Goal: Task Accomplishment & Management: Complete application form

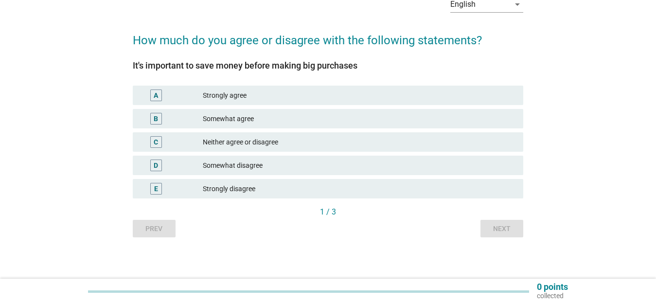
scroll to position [57, 0]
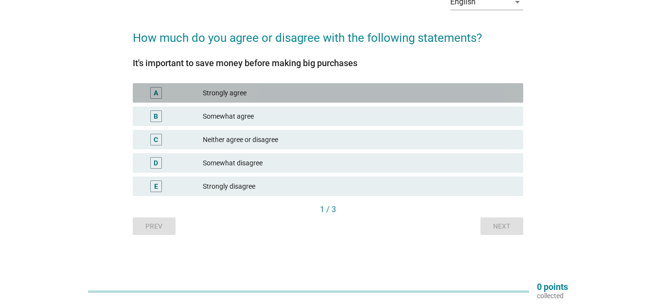
click at [154, 100] on div "A Strongly agree" at bounding box center [328, 92] width 390 height 19
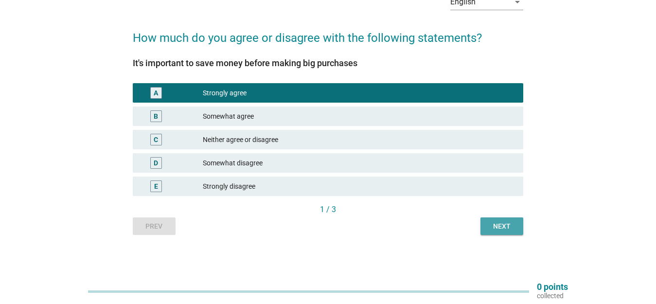
click at [510, 223] on div "Next" at bounding box center [501, 226] width 27 height 10
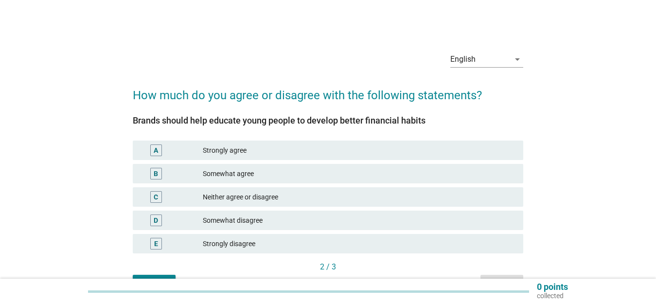
click at [153, 155] on div "A" at bounding box center [156, 150] width 12 height 12
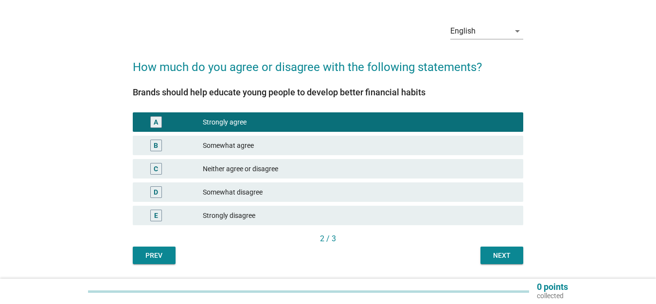
scroll to position [57, 0]
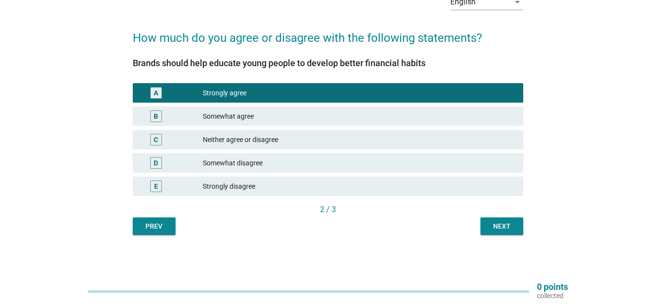
click at [508, 227] on div "Next" at bounding box center [501, 226] width 27 height 10
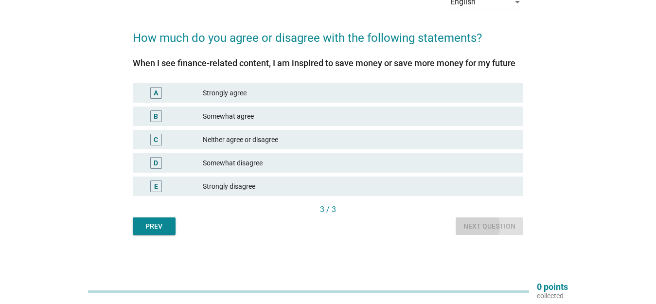
scroll to position [0, 0]
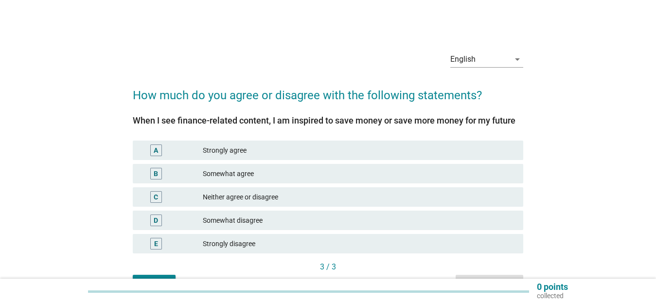
click at [223, 152] on div "Strongly agree" at bounding box center [359, 150] width 312 height 12
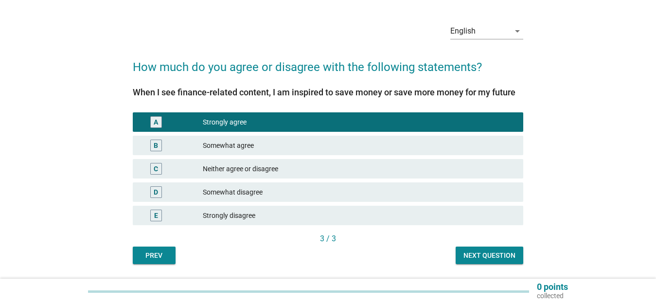
scroll to position [57, 0]
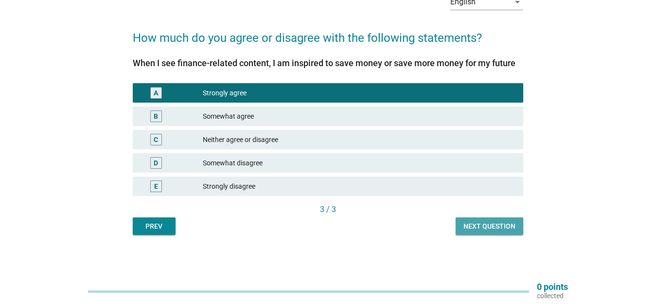
click at [502, 230] on div "Next question" at bounding box center [489, 226] width 52 height 10
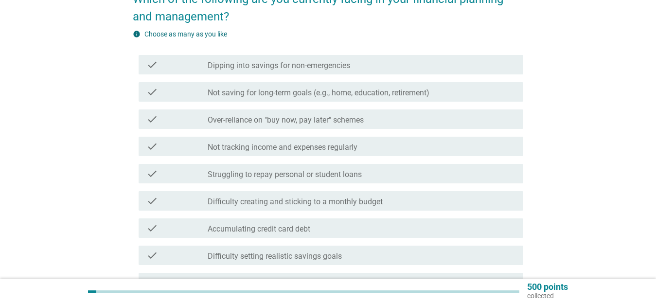
scroll to position [97, 0]
click at [180, 86] on div "check" at bounding box center [177, 91] width 62 height 12
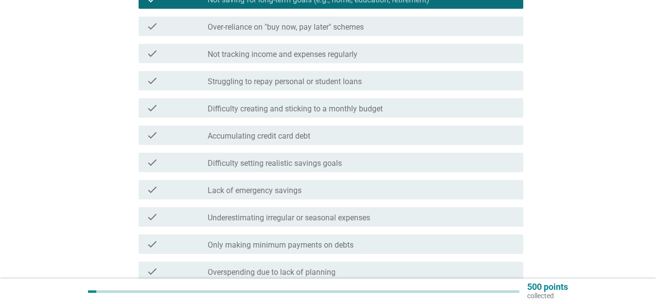
scroll to position [194, 0]
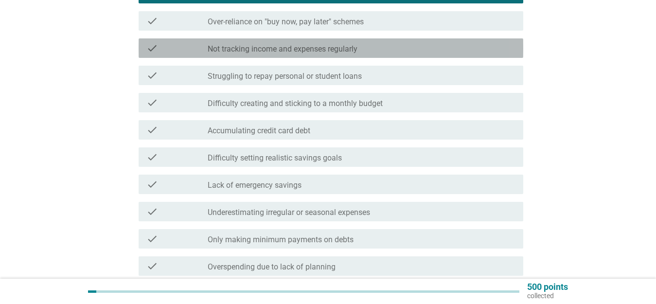
click at [190, 51] on div "check" at bounding box center [177, 48] width 62 height 12
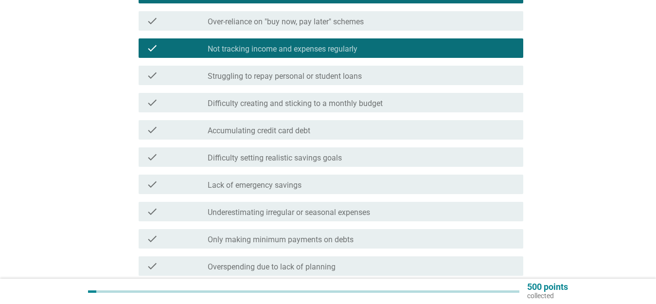
click at [209, 102] on label "Difficulty creating and sticking to a monthly budget" at bounding box center [295, 104] width 175 height 10
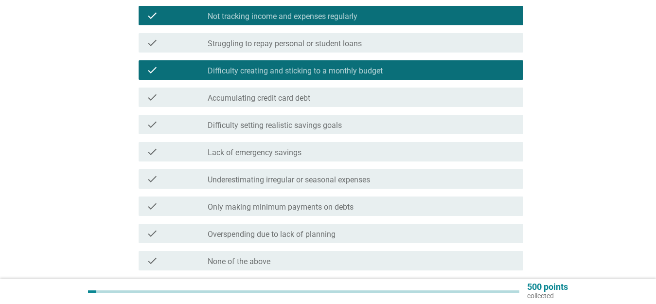
scroll to position [292, 0]
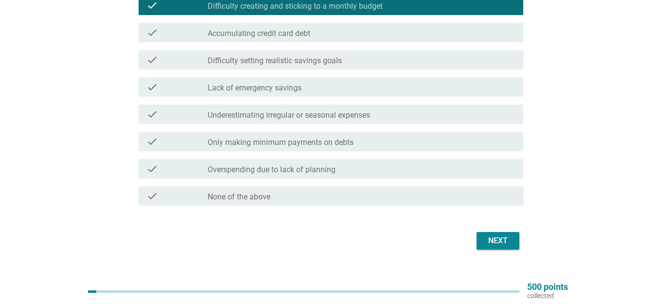
click at [272, 169] on label "Overspending due to lack of planning" at bounding box center [272, 170] width 128 height 10
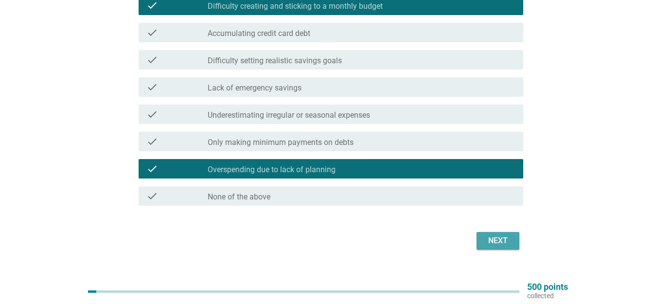
click at [505, 239] on div "Next" at bounding box center [497, 241] width 27 height 12
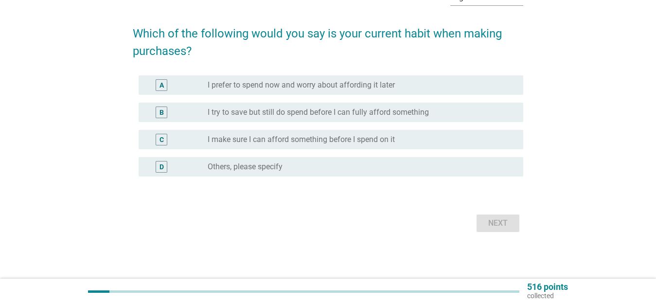
scroll to position [0, 0]
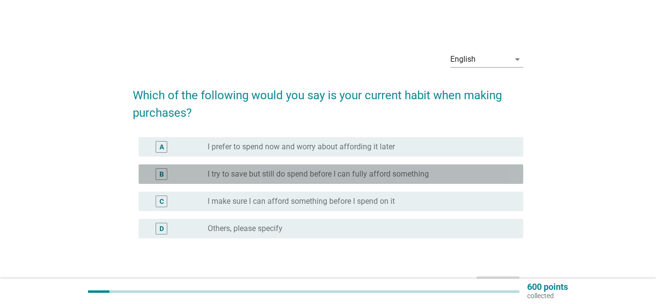
click at [298, 176] on label "I try to save but still do spend before I can fully afford something" at bounding box center [318, 174] width 221 height 10
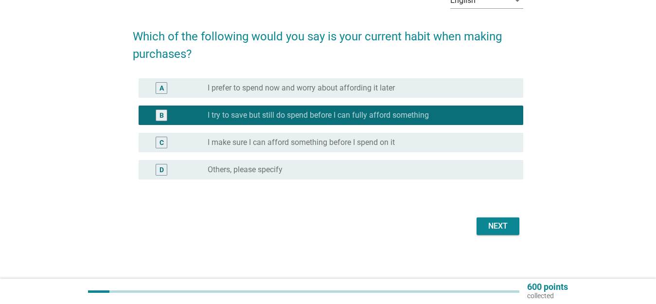
scroll to position [62, 0]
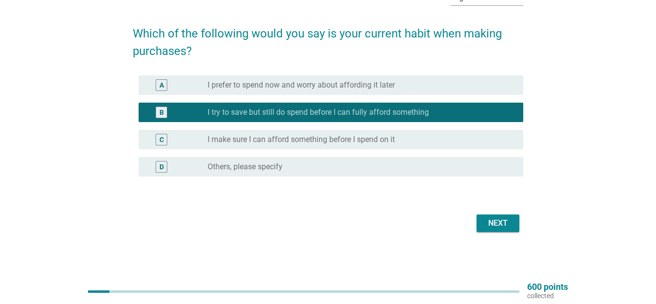
click at [505, 226] on div "Next" at bounding box center [497, 223] width 27 height 12
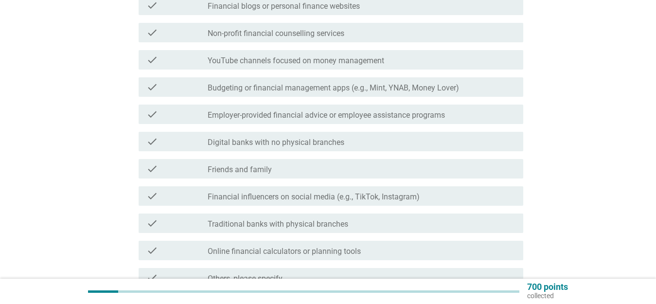
scroll to position [340, 0]
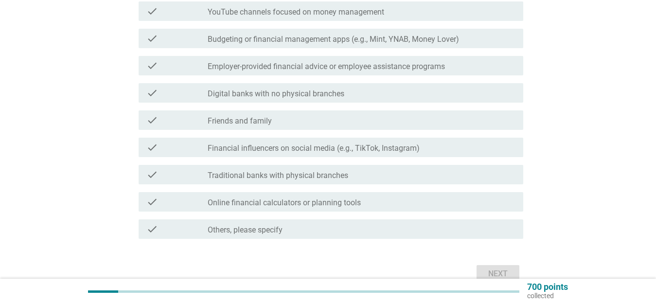
click at [294, 142] on div "check_box_outline_blank Financial influencers on social media (e.g., TikTok, In…" at bounding box center [362, 147] width 308 height 12
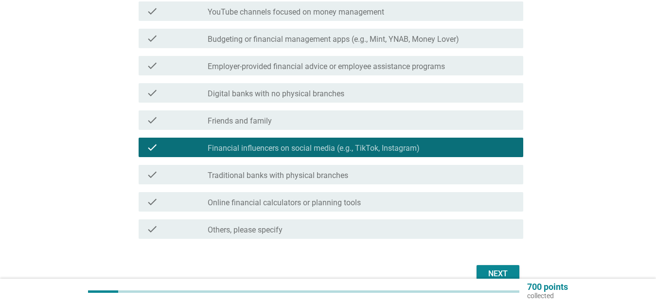
click at [294, 205] on label "Online financial calculators or planning tools" at bounding box center [284, 203] width 153 height 10
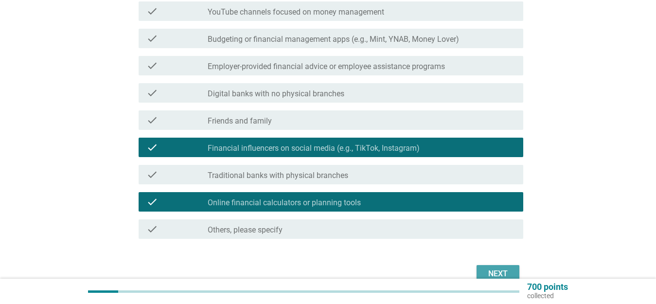
click at [488, 270] on div "Next" at bounding box center [497, 274] width 27 height 12
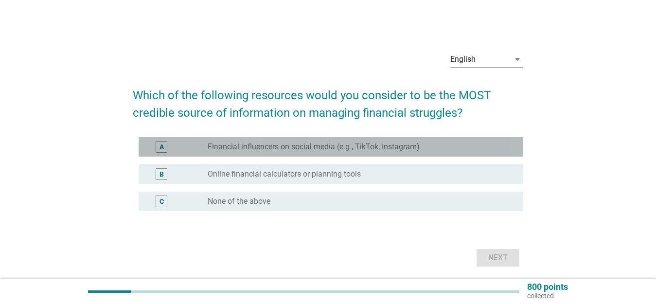
click at [284, 146] on label "Financial influencers on social media (e.g., TikTok, Instagram)" at bounding box center [314, 147] width 212 height 10
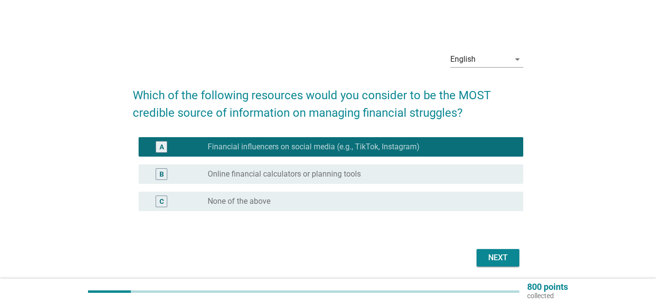
click at [499, 256] on div "Next" at bounding box center [497, 258] width 27 height 12
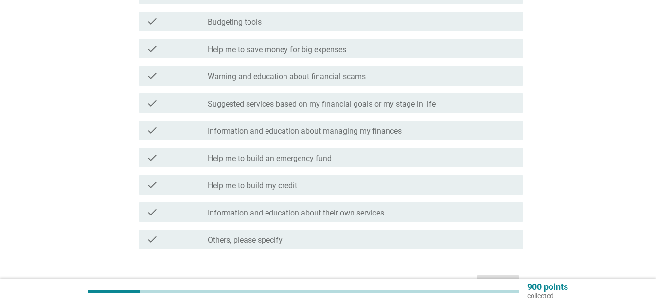
scroll to position [194, 0]
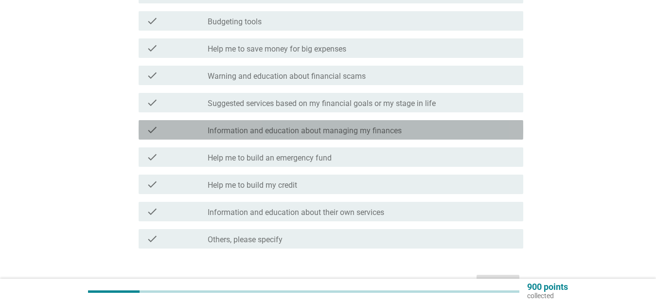
click at [379, 130] on label "Information and education about managing my finances" at bounding box center [305, 131] width 194 height 10
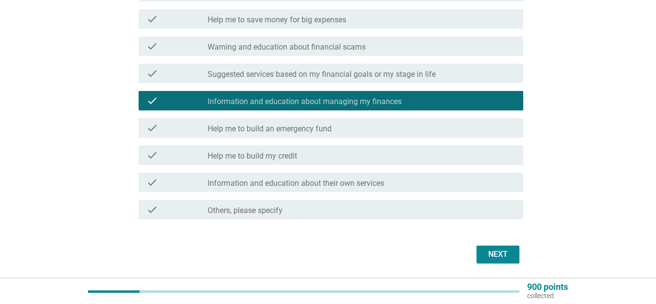
scroll to position [255, 0]
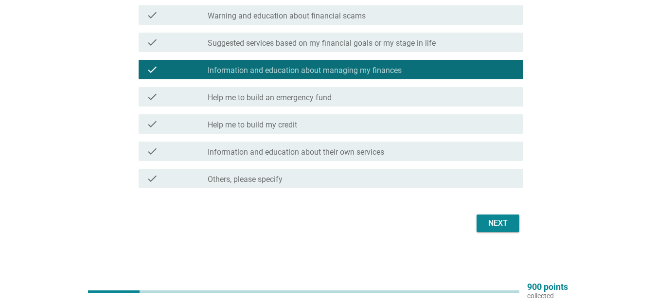
click at [505, 217] on div "Next" at bounding box center [497, 223] width 27 height 12
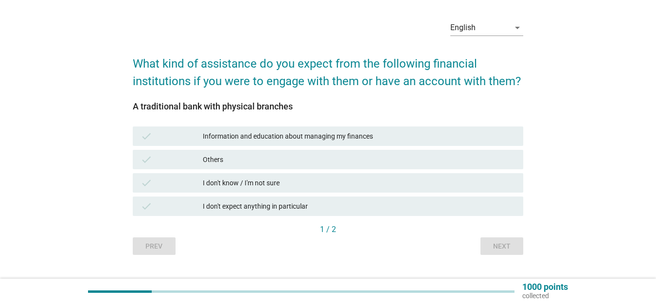
scroll to position [49, 0]
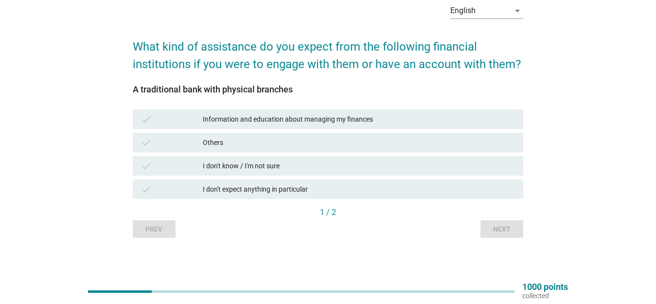
drag, startPoint x: 268, startPoint y: 122, endPoint x: 271, endPoint y: 128, distance: 6.5
click at [268, 122] on div "Information and education about managing my finances" at bounding box center [359, 119] width 312 height 12
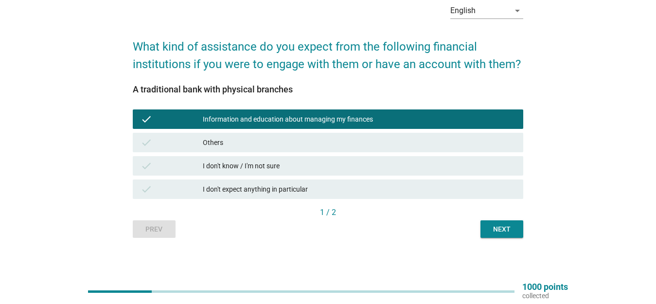
click at [509, 232] on div "Next" at bounding box center [501, 229] width 27 height 10
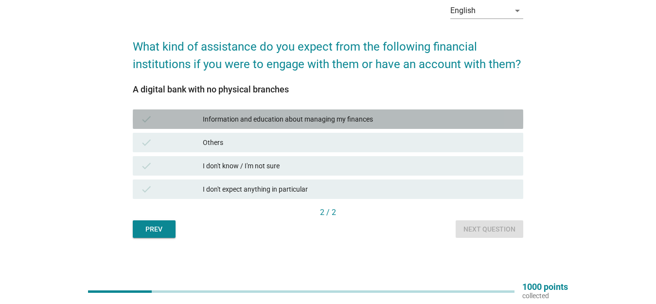
click at [274, 118] on div "Information and education about managing my finances" at bounding box center [359, 119] width 312 height 12
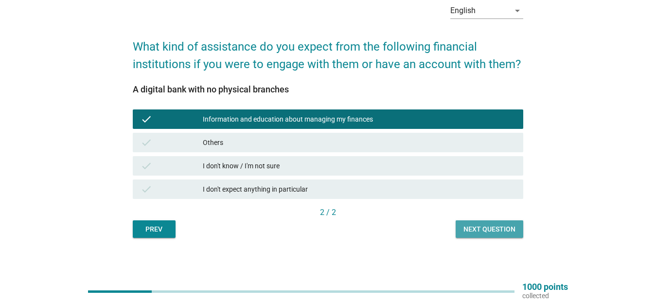
click at [496, 237] on button "Next question" at bounding box center [489, 228] width 68 height 17
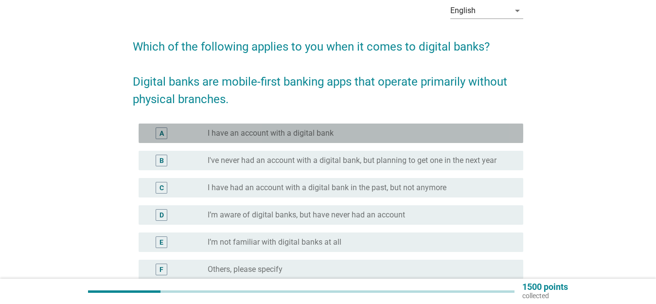
click at [302, 132] on label "I have an account with a digital bank" at bounding box center [271, 133] width 126 height 10
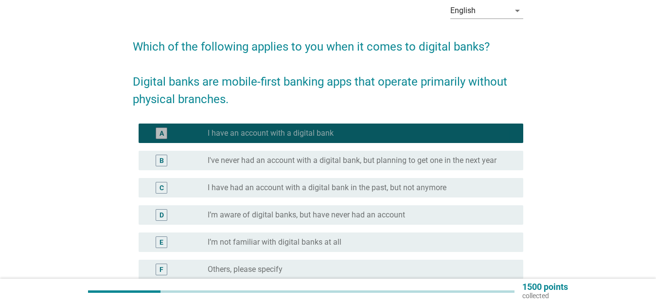
click at [305, 131] on label "I have an account with a digital bank" at bounding box center [271, 133] width 126 height 10
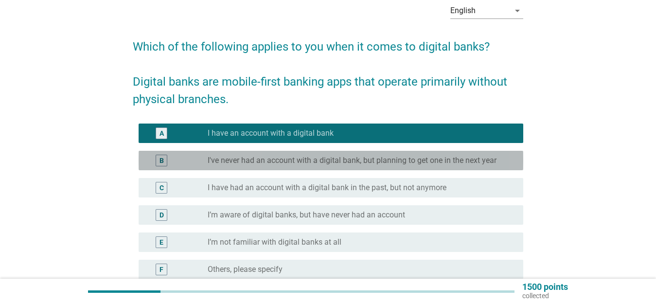
click at [262, 158] on label "I've never had an account with a digital bank, but planning to get one in the n…" at bounding box center [352, 161] width 289 height 10
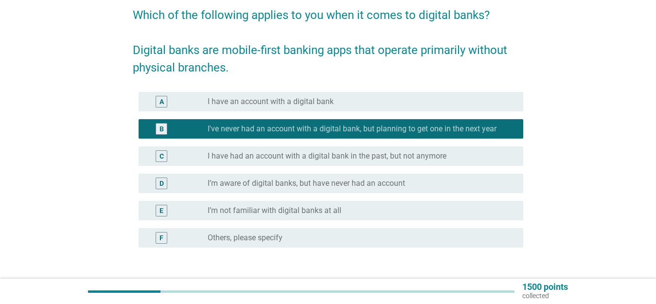
scroll to position [97, 0]
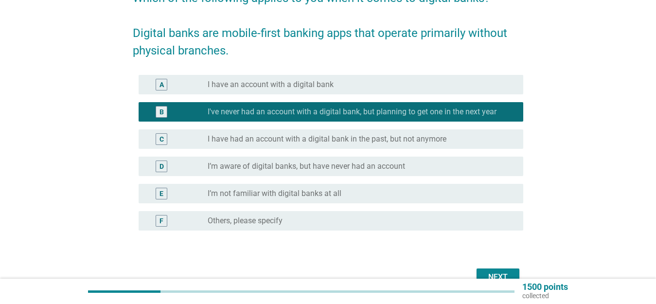
click at [331, 198] on label "I’m not familiar with digital banks at all" at bounding box center [275, 194] width 134 height 10
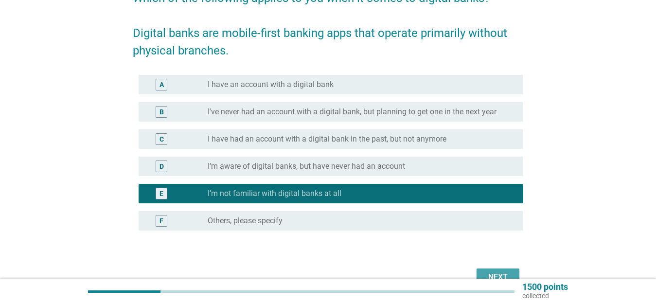
click at [500, 275] on div "Next" at bounding box center [497, 277] width 27 height 12
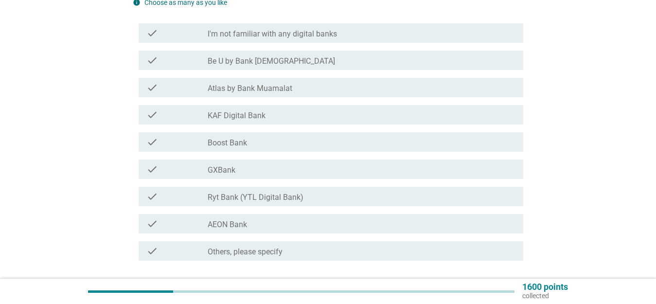
scroll to position [0, 0]
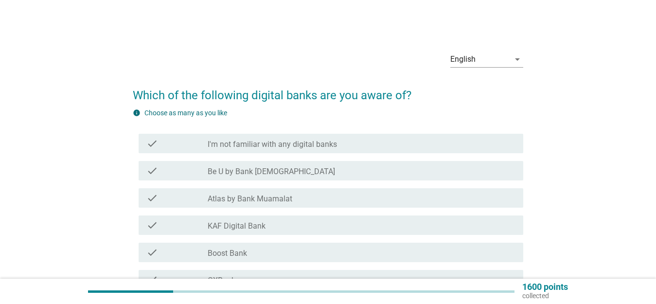
click at [248, 143] on label "I'm not familiar with any digital banks" at bounding box center [272, 144] width 129 height 10
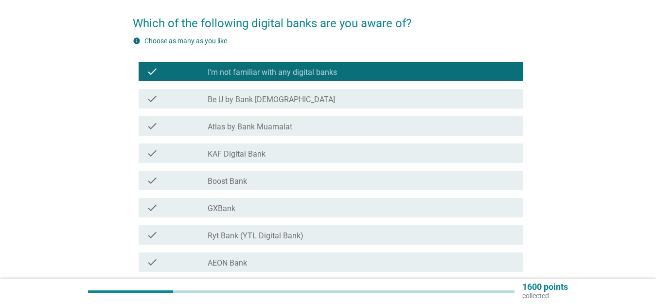
scroll to position [146, 0]
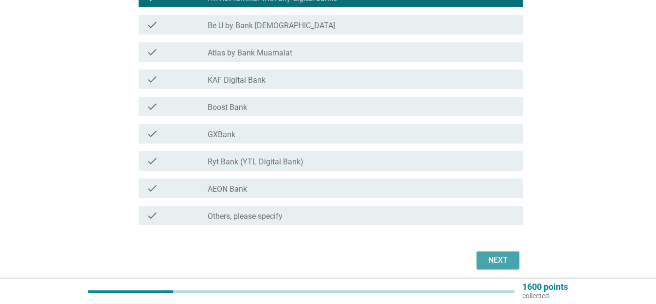
click at [501, 261] on div "Next" at bounding box center [497, 260] width 27 height 12
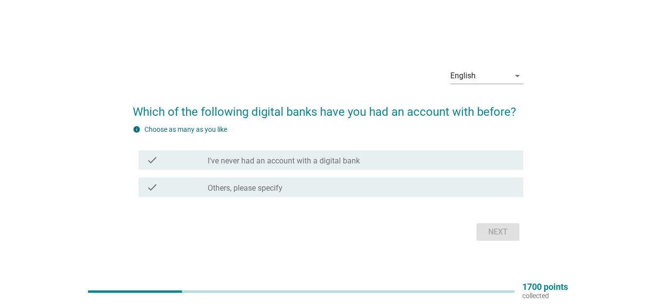
click at [261, 161] on label "I've never had an account with a digital bank" at bounding box center [284, 161] width 152 height 10
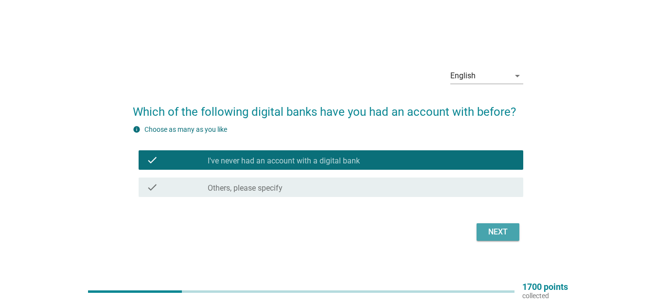
click at [519, 229] on button "Next" at bounding box center [497, 231] width 43 height 17
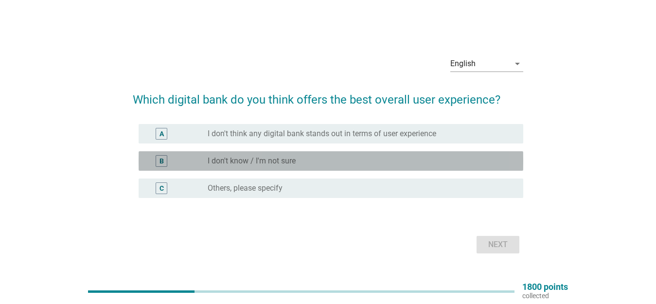
click at [275, 161] on label "I don't know / I'm not sure" at bounding box center [252, 161] width 88 height 10
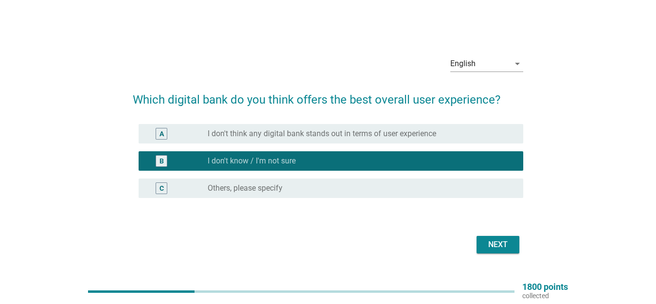
click at [511, 245] on div "Next" at bounding box center [497, 245] width 27 height 12
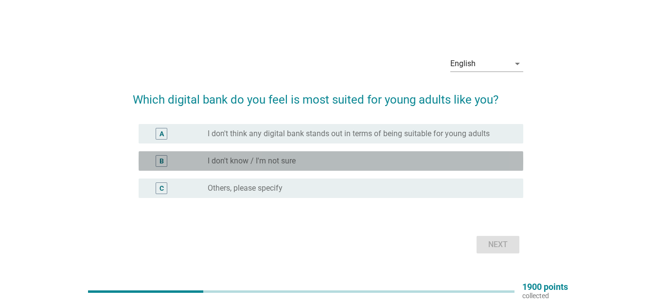
click at [266, 157] on label "I don't know / I'm not sure" at bounding box center [252, 161] width 88 height 10
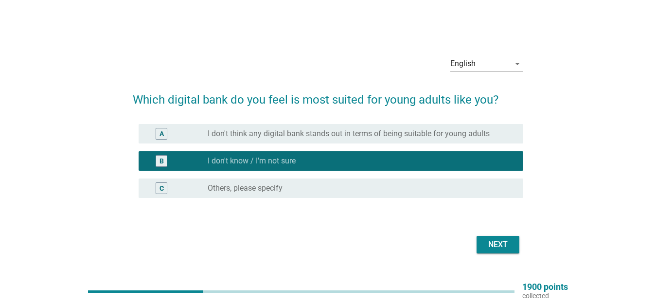
click at [487, 241] on div "Next" at bounding box center [497, 245] width 27 height 12
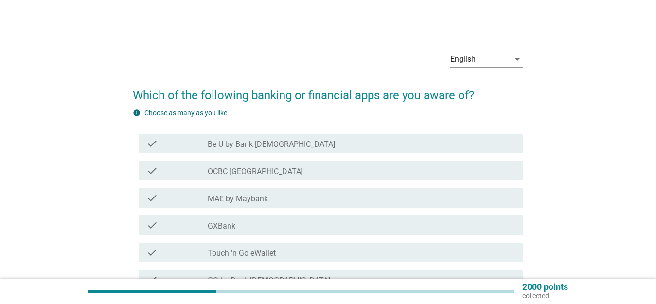
scroll to position [49, 0]
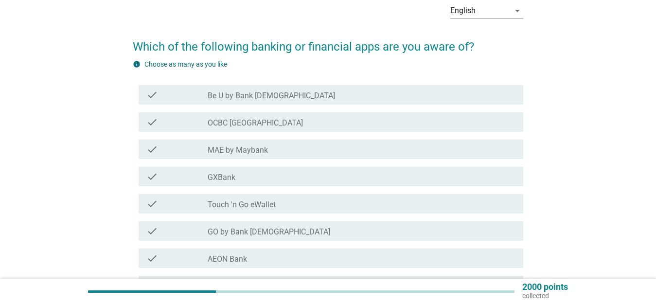
click at [234, 127] on label "OCBC [GEOGRAPHIC_DATA]" at bounding box center [255, 123] width 95 height 10
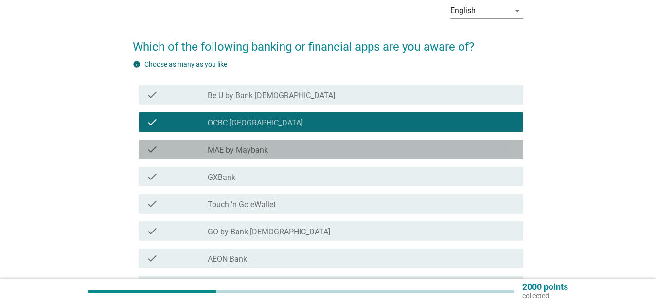
click at [231, 151] on label "MAE by Maybank" at bounding box center [238, 150] width 60 height 10
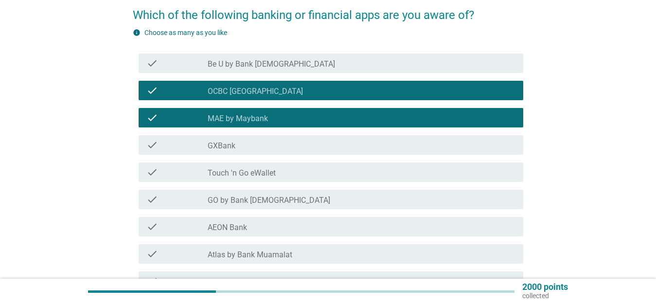
scroll to position [97, 0]
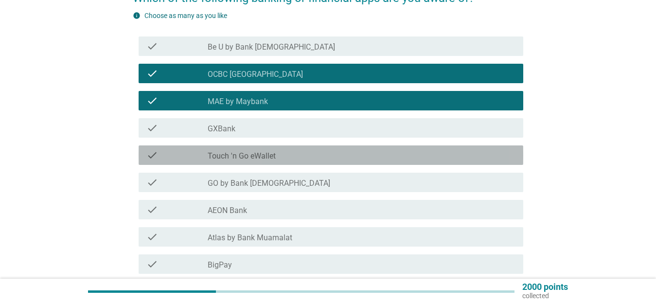
click at [246, 148] on div "check check_box_outline_blank Touch 'n Go eWallet" at bounding box center [330, 154] width 384 height 19
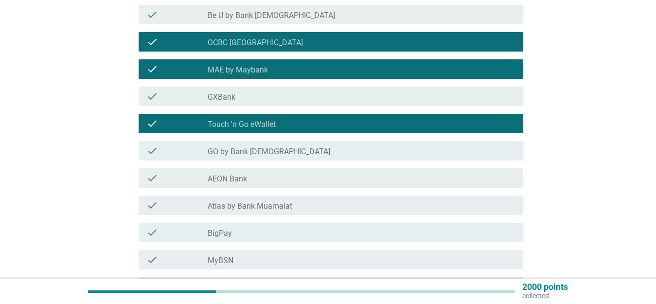
scroll to position [146, 0]
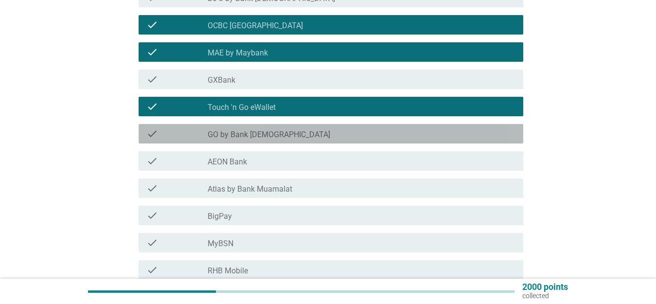
click at [246, 132] on label "GO by Bank [DEMOGRAPHIC_DATA]" at bounding box center [269, 135] width 122 height 10
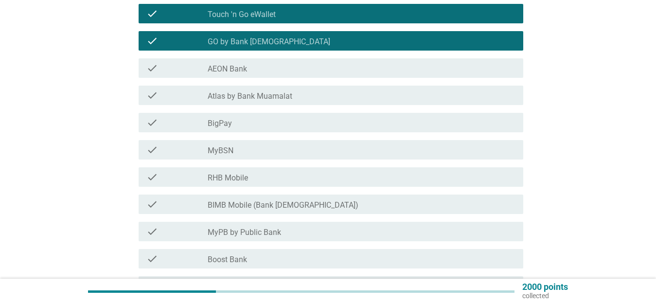
scroll to position [243, 0]
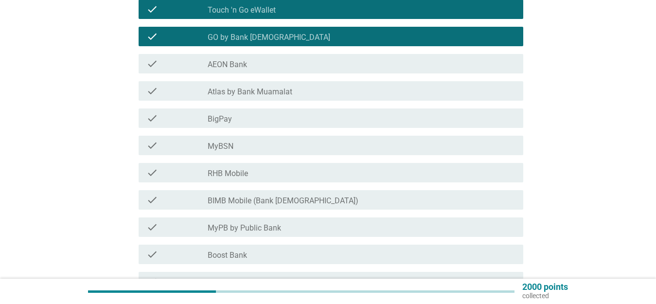
click at [243, 121] on div "check_box_outline_blank BigPay" at bounding box center [362, 118] width 308 height 12
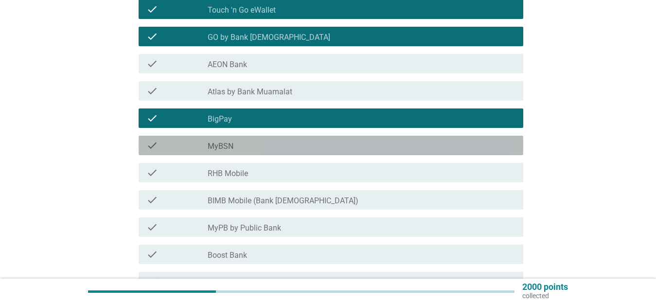
click at [234, 150] on div "check_box_outline_blank MyBSN" at bounding box center [362, 145] width 308 height 12
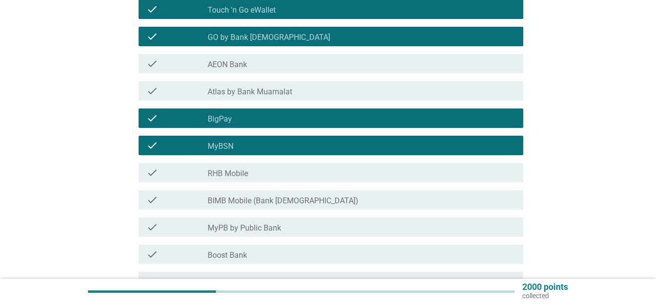
click at [232, 176] on label "RHB Mobile" at bounding box center [228, 174] width 40 height 10
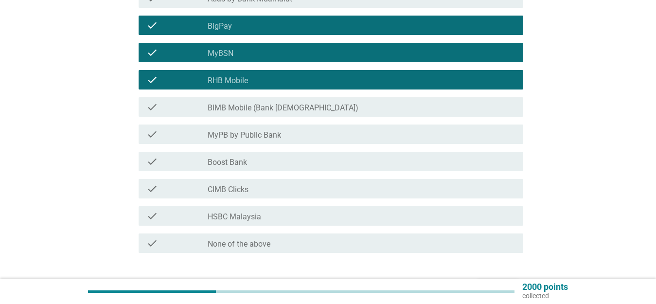
scroll to position [340, 0]
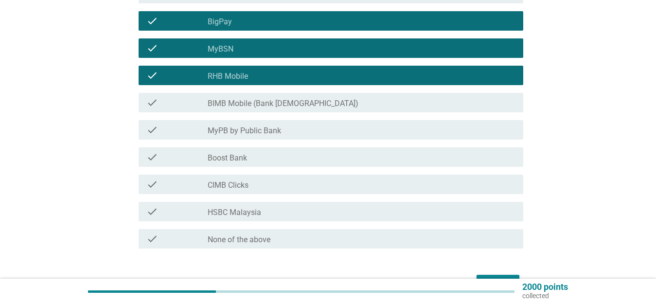
click at [240, 102] on label "BIMB Mobile (Bank [DEMOGRAPHIC_DATA])" at bounding box center [283, 104] width 151 height 10
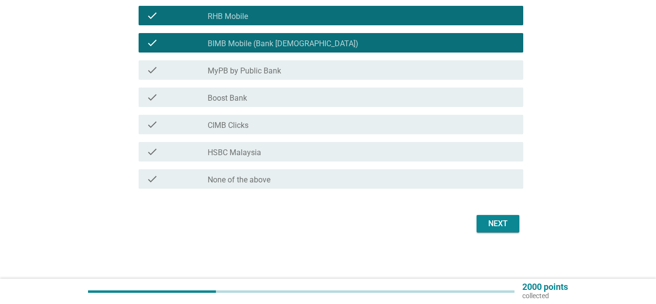
scroll to position [400, 0]
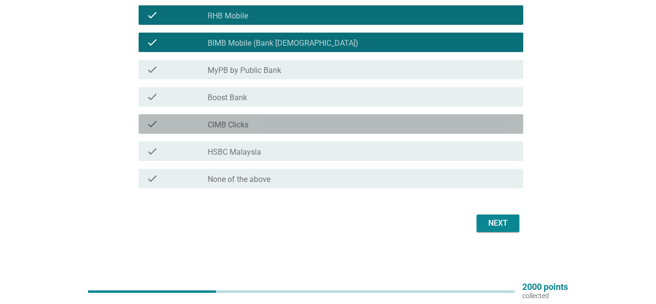
click at [236, 122] on label "CIMB Clicks" at bounding box center [228, 125] width 41 height 10
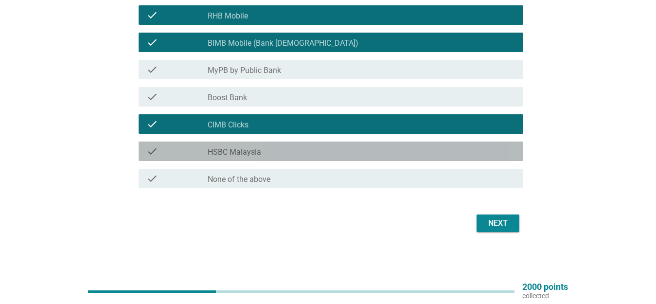
click at [239, 151] on label "HSBC Malaysia" at bounding box center [234, 152] width 53 height 10
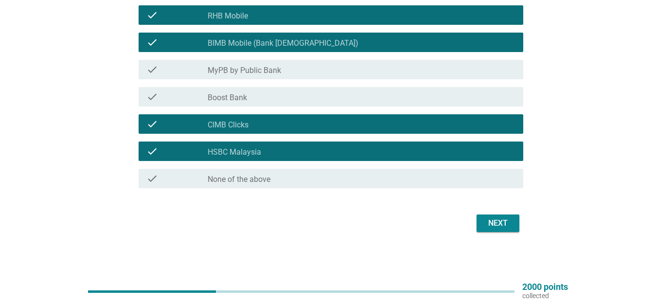
click at [488, 222] on div "Next" at bounding box center [497, 223] width 27 height 12
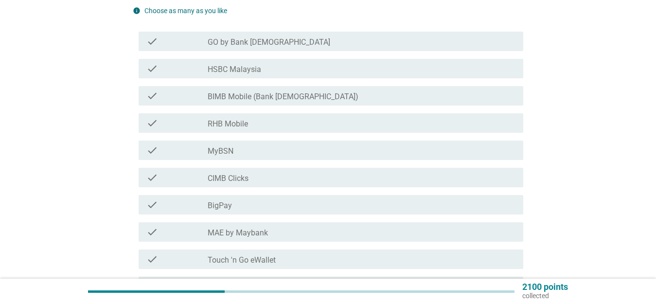
scroll to position [146, 0]
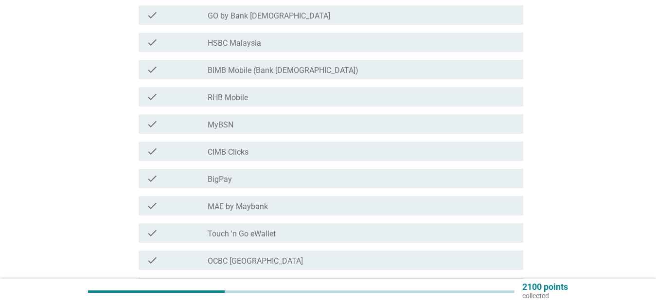
click at [261, 125] on div "check_box_outline_blank MyBSN" at bounding box center [362, 124] width 308 height 12
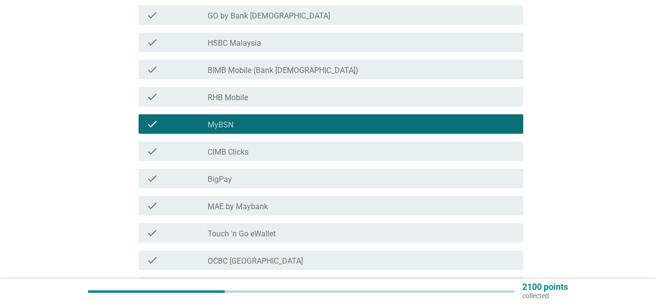
click at [260, 125] on div "check_box_outline_blank MyBSN" at bounding box center [362, 124] width 308 height 12
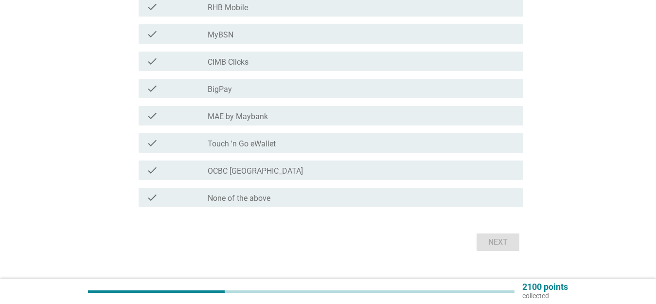
scroll to position [243, 0]
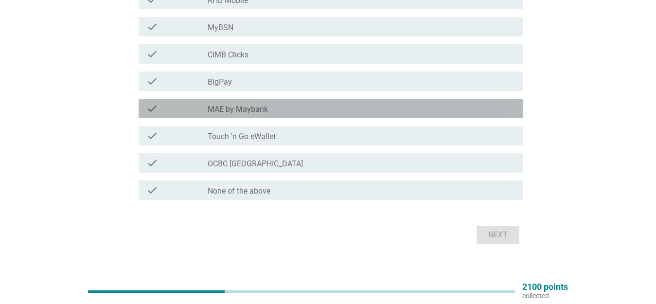
click at [247, 111] on label "MAE by Maybank" at bounding box center [238, 109] width 60 height 10
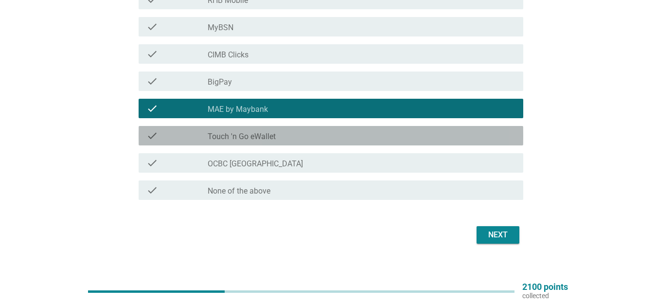
click at [275, 137] on label "Touch 'n Go eWallet" at bounding box center [242, 137] width 68 height 10
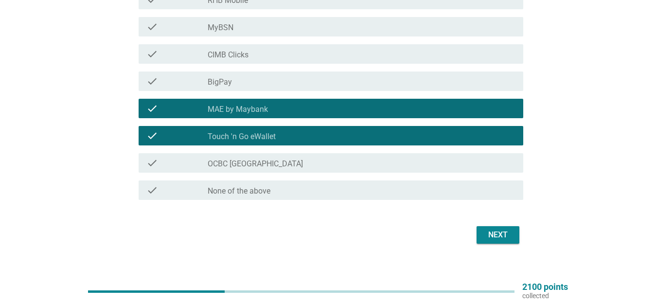
click at [496, 240] on div "Next" at bounding box center [497, 235] width 27 height 12
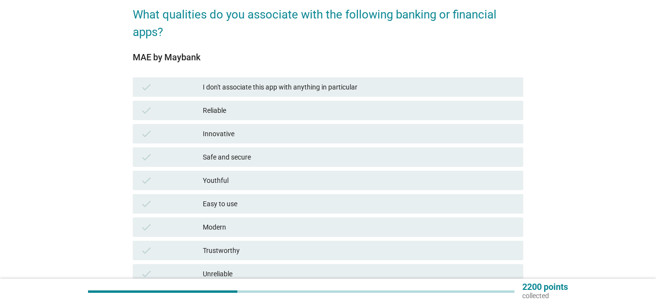
scroll to position [97, 0]
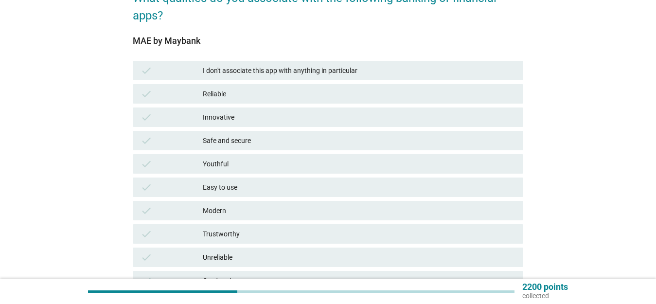
click at [265, 145] on div "Safe and secure" at bounding box center [359, 141] width 312 height 12
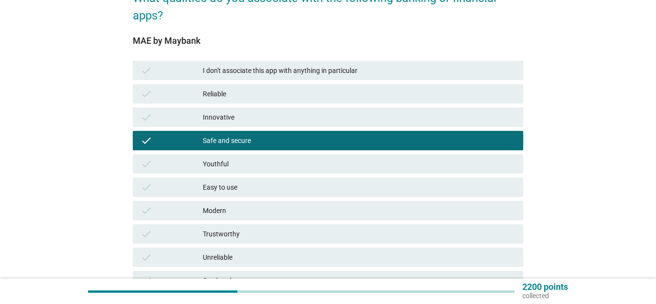
click at [266, 185] on div "Easy to use" at bounding box center [359, 187] width 312 height 12
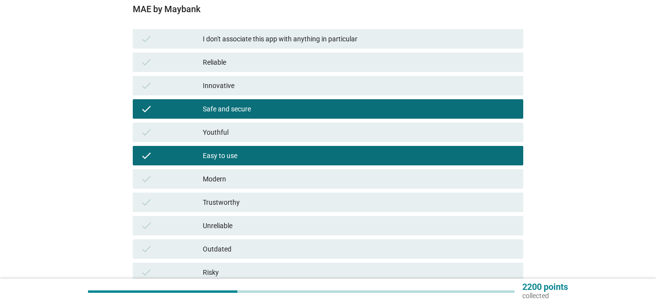
scroll to position [146, 0]
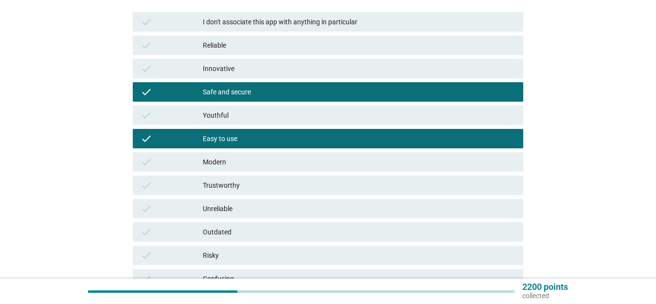
click at [267, 163] on div "Modern" at bounding box center [359, 162] width 312 height 12
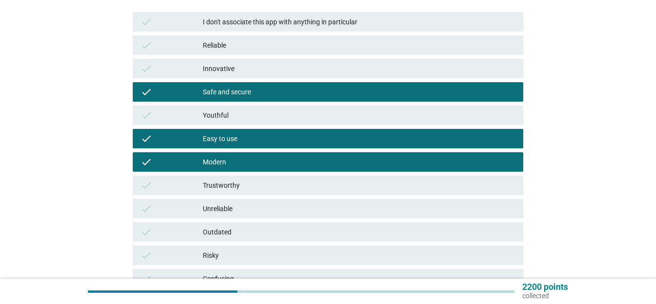
scroll to position [194, 0]
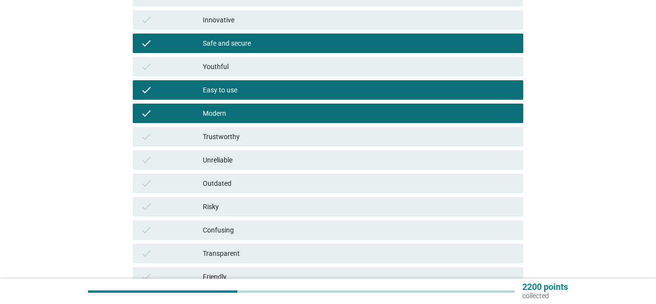
click at [262, 130] on div "check Trustworthy" at bounding box center [328, 136] width 390 height 19
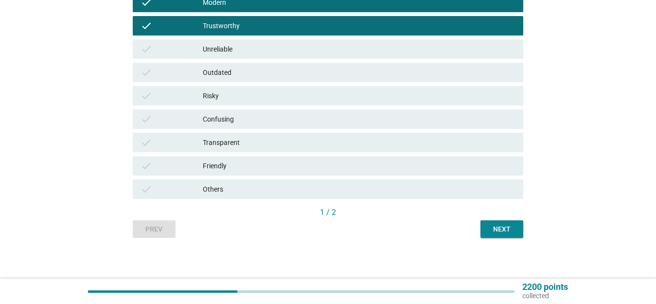
scroll to position [308, 0]
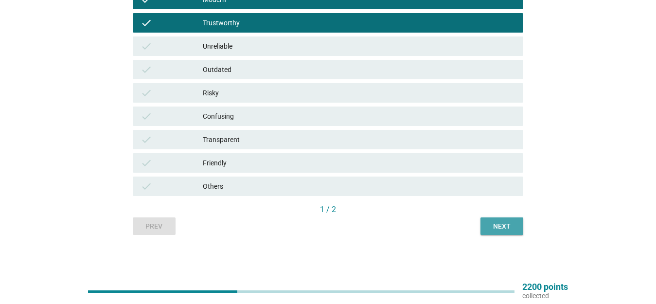
click at [515, 226] on div "Next" at bounding box center [501, 226] width 27 height 10
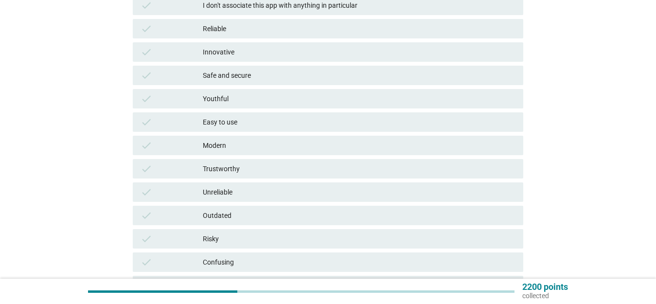
scroll to position [114, 0]
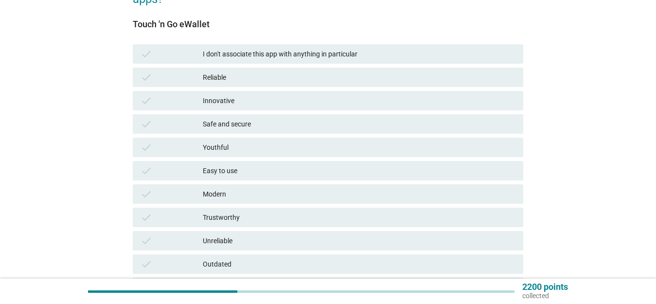
click at [251, 69] on div "check Reliable" at bounding box center [328, 77] width 390 height 19
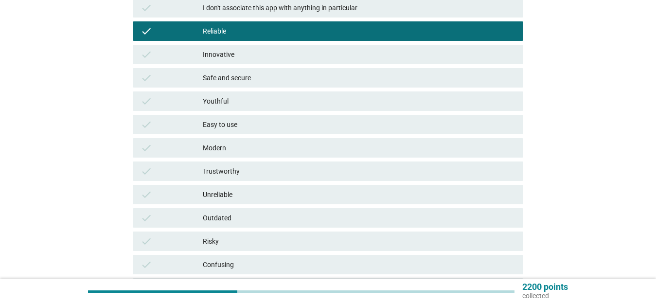
scroll to position [259, 0]
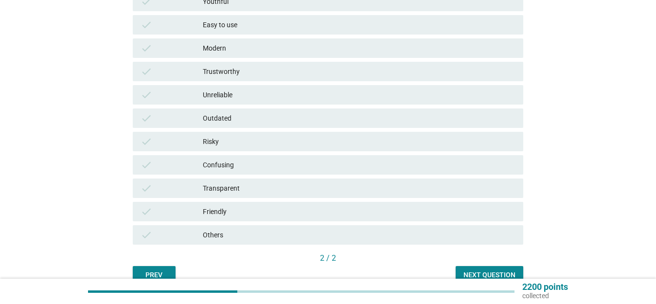
click at [493, 275] on div "Next question" at bounding box center [489, 275] width 52 height 10
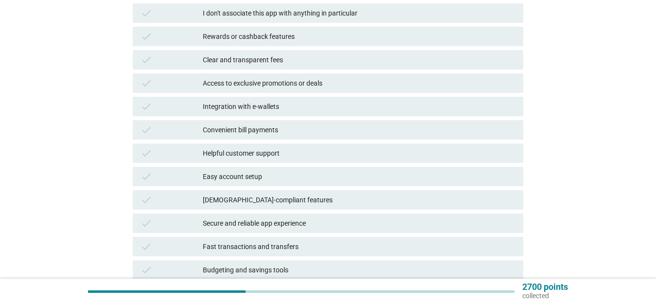
scroll to position [194, 0]
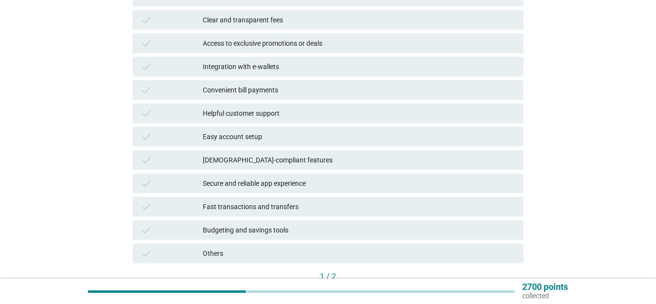
click at [276, 205] on div "Fast transactions and transfers" at bounding box center [359, 207] width 312 height 12
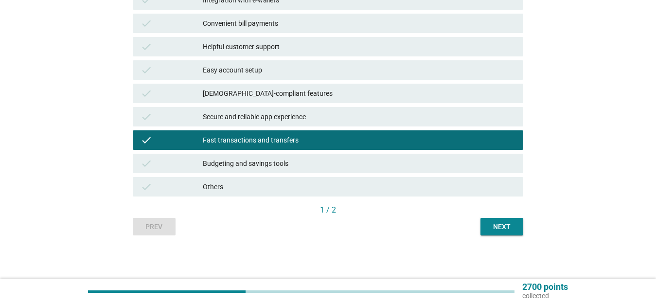
scroll to position [261, 0]
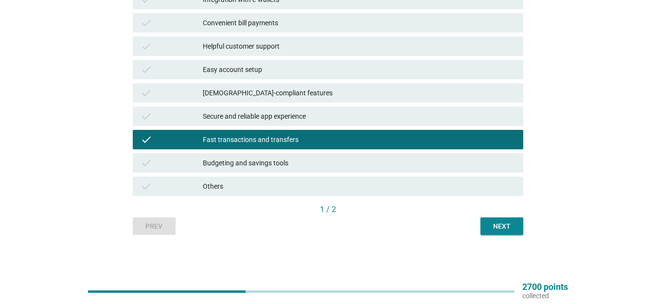
click at [479, 222] on div "Prev Next" at bounding box center [328, 225] width 390 height 17
click at [488, 222] on div "Next" at bounding box center [501, 226] width 27 height 10
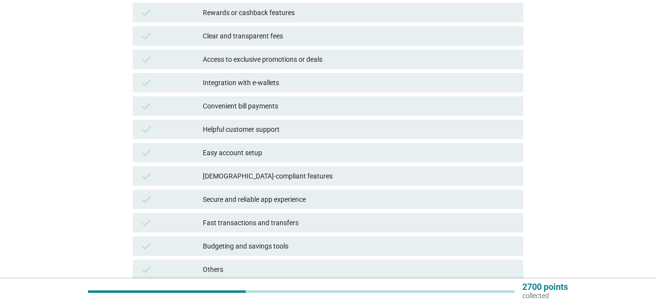
scroll to position [194, 0]
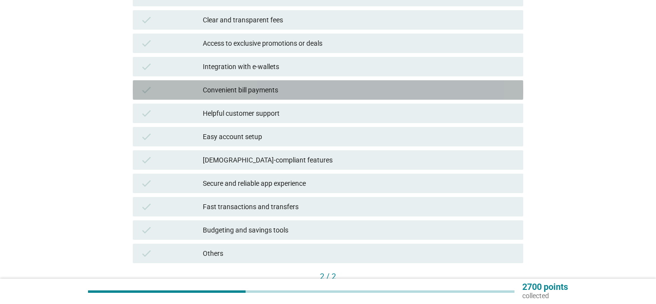
click at [262, 91] on div "Convenient bill payments" at bounding box center [359, 90] width 312 height 12
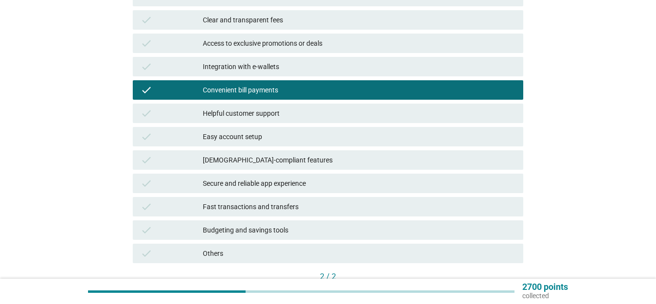
click at [253, 134] on div "Easy account setup" at bounding box center [359, 137] width 312 height 12
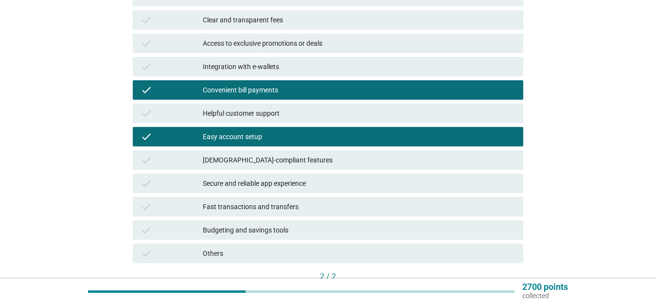
click at [249, 155] on div "[DEMOGRAPHIC_DATA]-compliant features" at bounding box center [359, 160] width 312 height 12
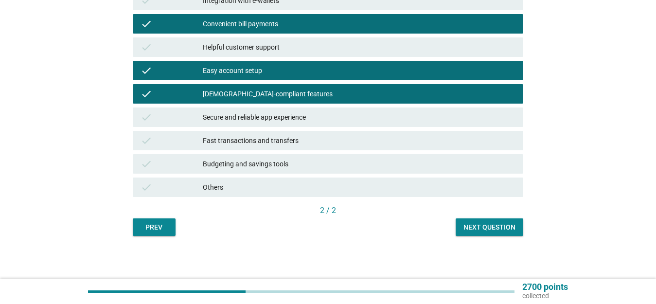
scroll to position [261, 0]
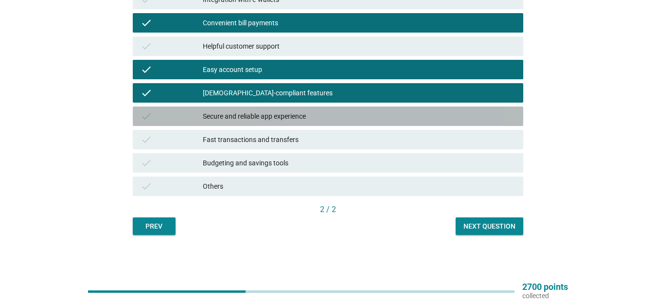
click at [259, 119] on div "Secure and reliable app experience" at bounding box center [359, 116] width 312 height 12
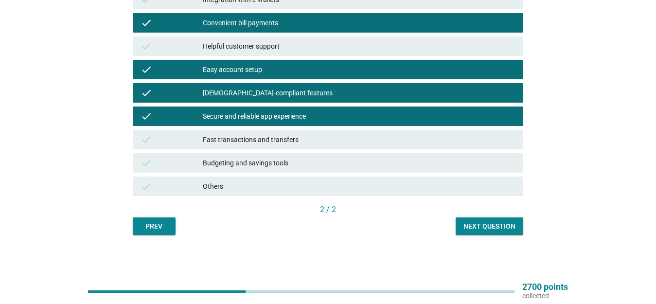
click at [261, 138] on div "Fast transactions and transfers" at bounding box center [359, 140] width 312 height 12
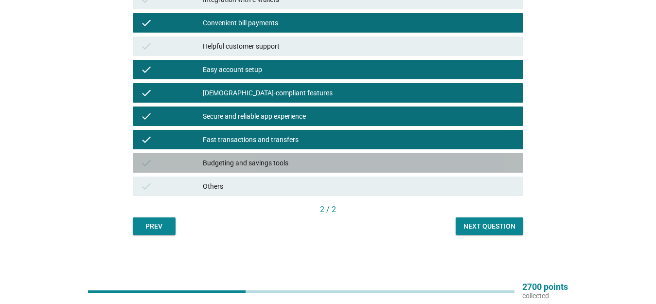
click at [266, 164] on div "Budgeting and savings tools" at bounding box center [359, 163] width 312 height 12
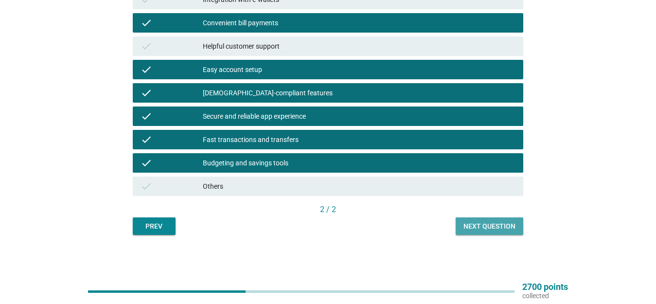
click at [506, 232] on button "Next question" at bounding box center [489, 225] width 68 height 17
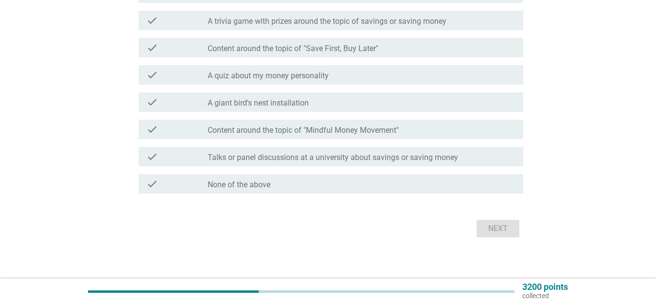
scroll to position [173, 0]
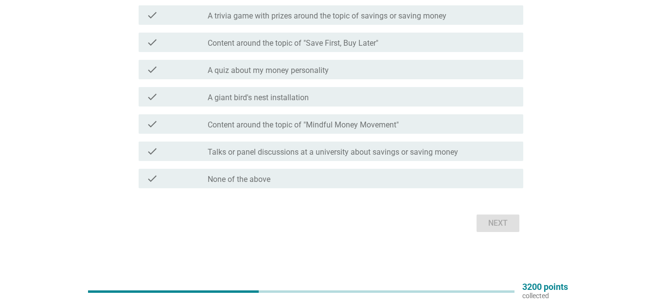
click at [295, 169] on div "check check_box_outline_blank None of the above" at bounding box center [328, 178] width 390 height 27
drag, startPoint x: 300, startPoint y: 176, endPoint x: 328, endPoint y: 179, distance: 28.4
click at [300, 176] on div "check_box_outline_blank None of the above" at bounding box center [362, 179] width 308 height 12
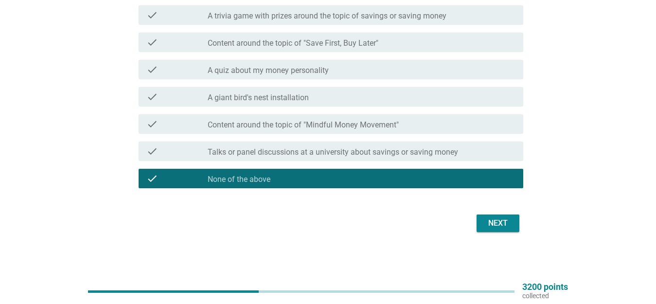
click at [500, 228] on div "Next" at bounding box center [497, 223] width 27 height 12
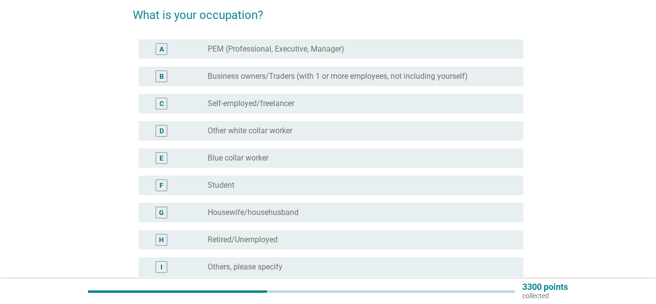
scroll to position [97, 0]
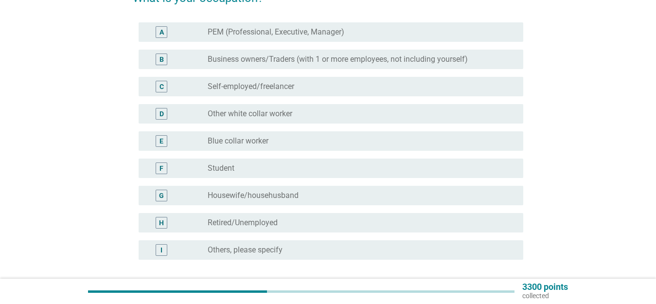
click at [278, 115] on label "Other white collar worker" at bounding box center [250, 114] width 85 height 10
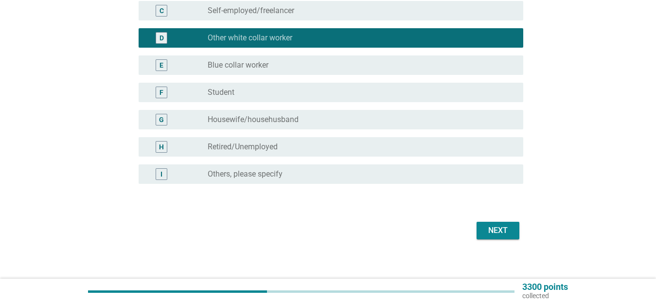
scroll to position [180, 0]
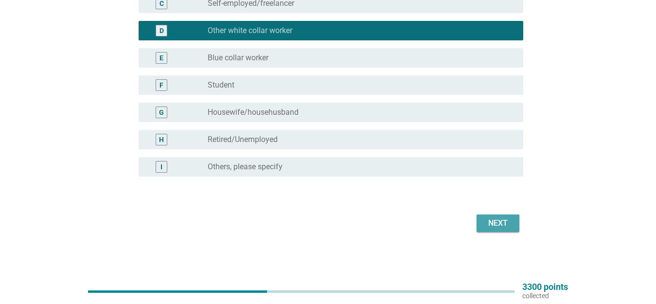
click at [511, 225] on div "Next" at bounding box center [497, 223] width 27 height 12
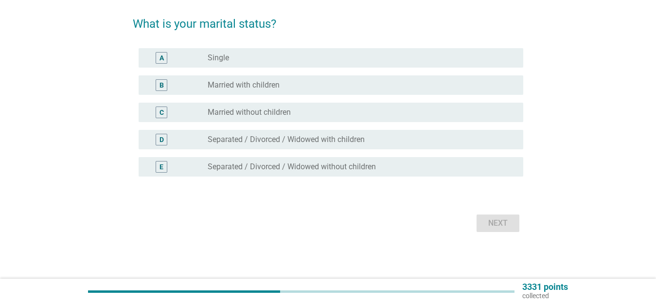
scroll to position [0, 0]
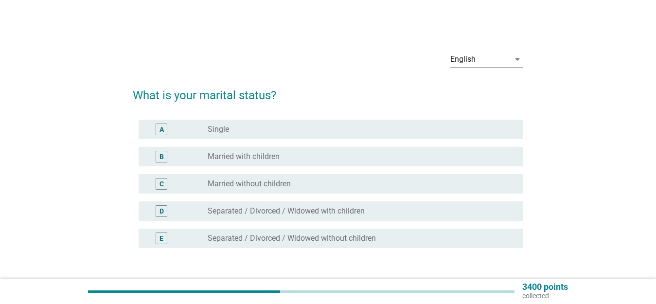
click at [229, 159] on label "Married with children" at bounding box center [244, 157] width 72 height 10
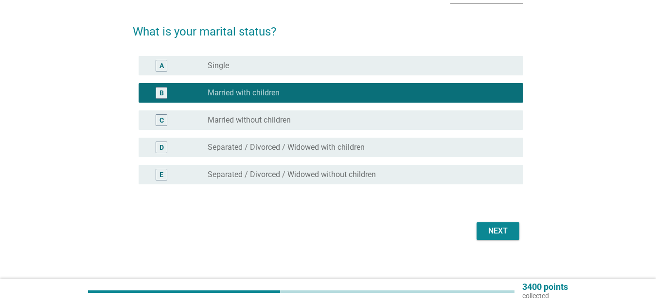
scroll to position [71, 0]
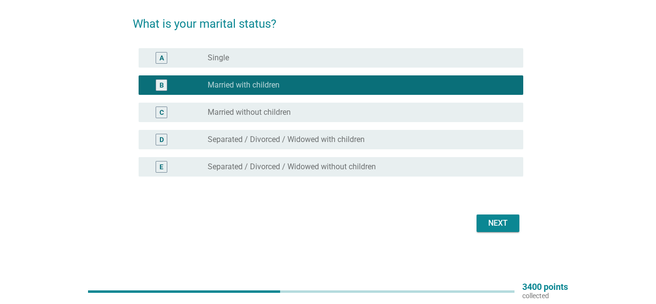
click at [490, 214] on div "Next" at bounding box center [328, 222] width 390 height 23
click at [489, 219] on div "Next" at bounding box center [497, 223] width 27 height 12
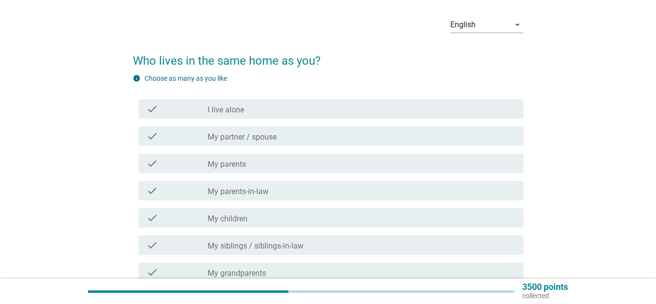
scroll to position [97, 0]
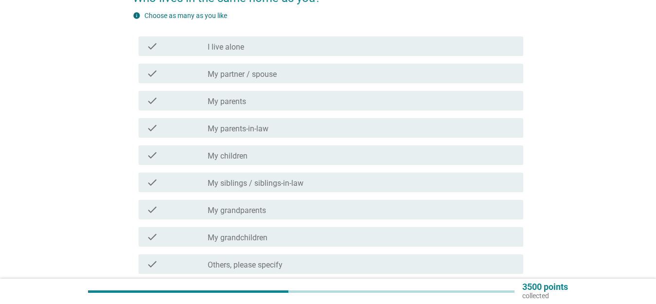
click at [263, 103] on div "check_box_outline_blank My parents" at bounding box center [362, 101] width 308 height 12
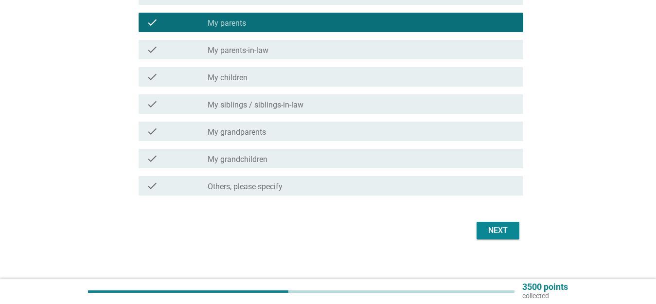
scroll to position [183, 0]
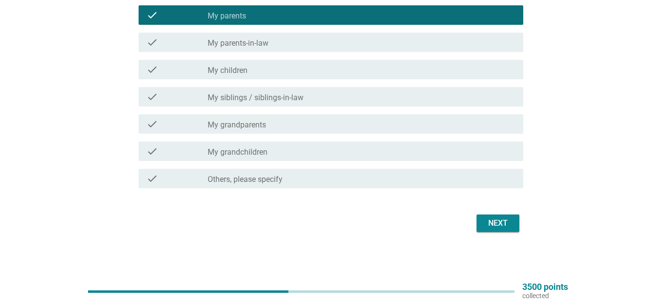
click at [506, 224] on div "Next" at bounding box center [497, 223] width 27 height 12
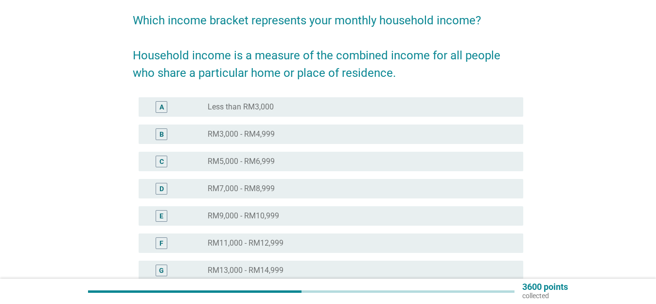
scroll to position [97, 0]
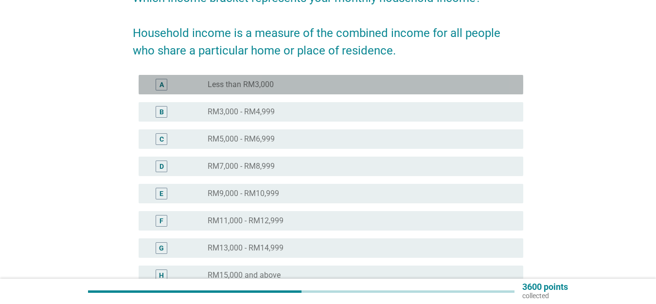
click at [268, 82] on label "Less than RM3,000" at bounding box center [241, 85] width 66 height 10
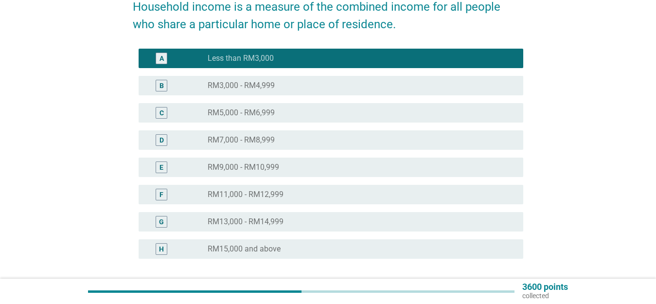
scroll to position [206, 0]
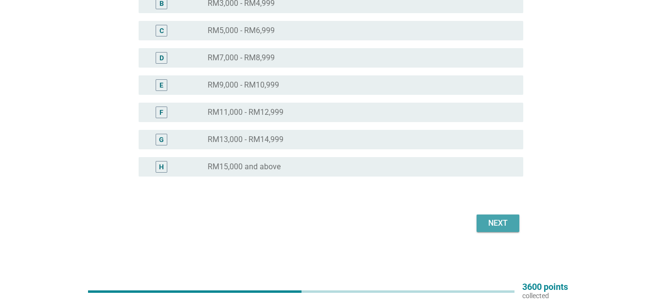
click at [512, 216] on button "Next" at bounding box center [497, 222] width 43 height 17
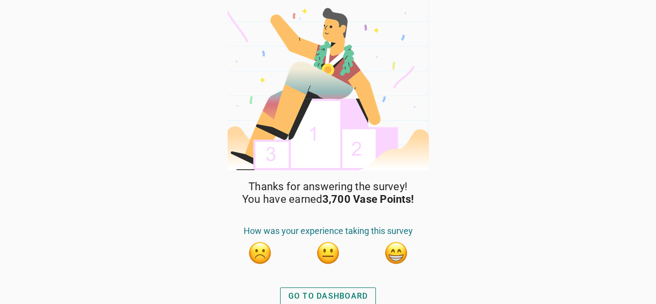
scroll to position [4, 0]
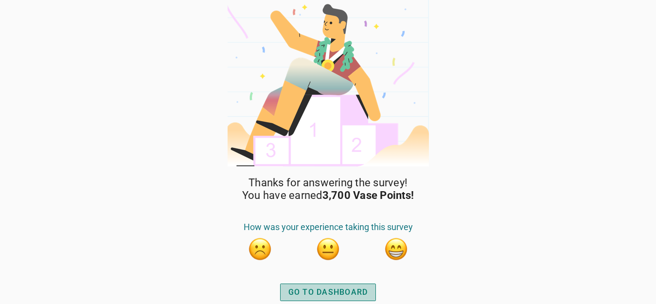
click at [324, 293] on div "GO TO DASHBOARD" at bounding box center [328, 292] width 80 height 12
